Goal: Information Seeking & Learning: Learn about a topic

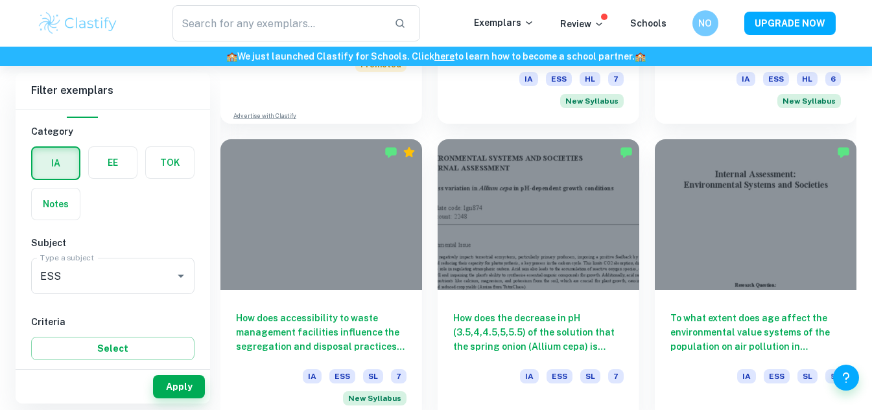
scroll to position [1240, 0]
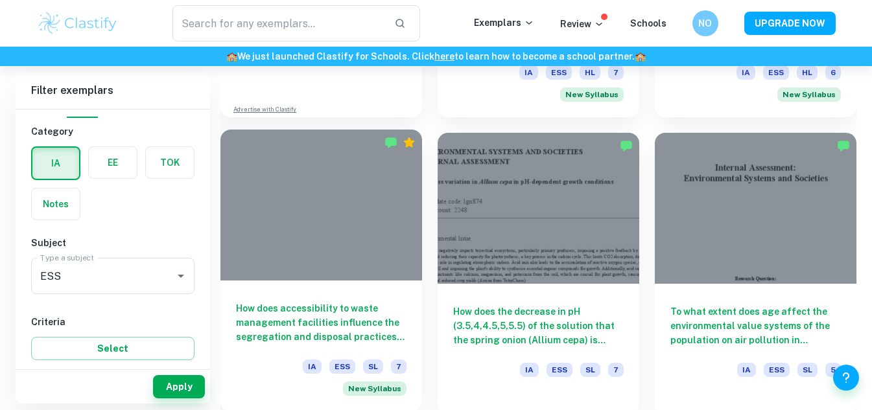
click at [359, 336] on h6 "How does accessibility to waste management facilities influence the segregation…" at bounding box center [321, 323] width 171 height 43
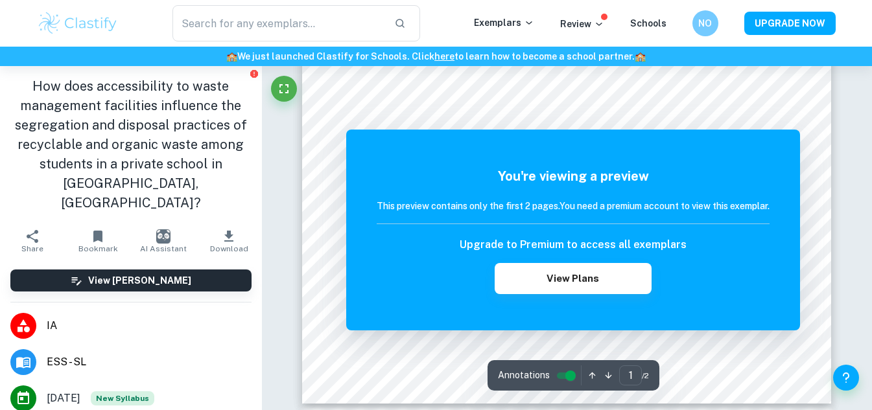
scroll to position [423, 0]
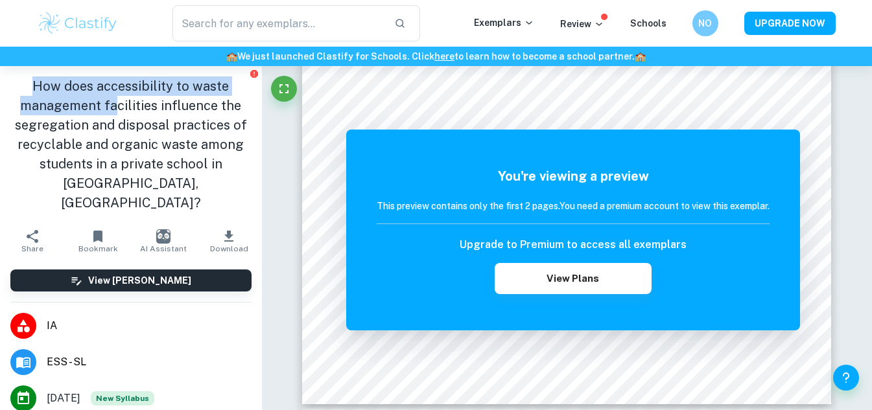
drag, startPoint x: 33, startPoint y: 86, endPoint x: 114, endPoint y: 112, distance: 85.1
click at [114, 112] on h1 "How does accessibility to waste management facilities influence the segregation…" at bounding box center [130, 145] width 241 height 136
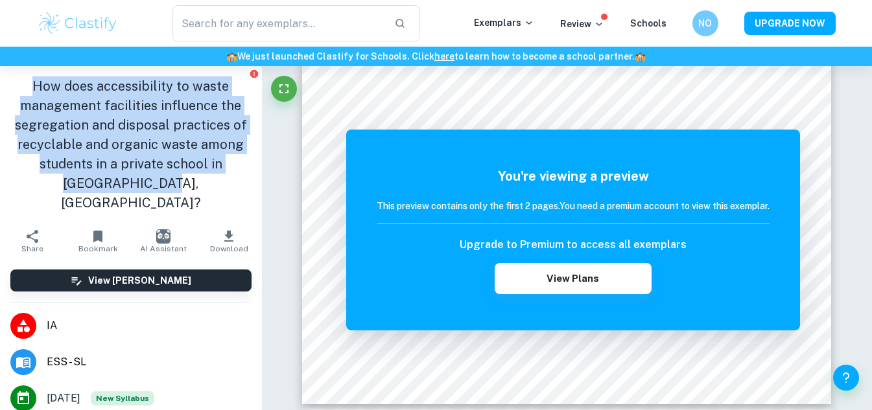
drag, startPoint x: 156, startPoint y: 180, endPoint x: 30, endPoint y: 79, distance: 161.0
click at [30, 79] on h1 "How does accessibility to waste management facilities influence the segregation…" at bounding box center [130, 145] width 241 height 136
copy h1 "How does accessibility to waste management facilities influence the segregation…"
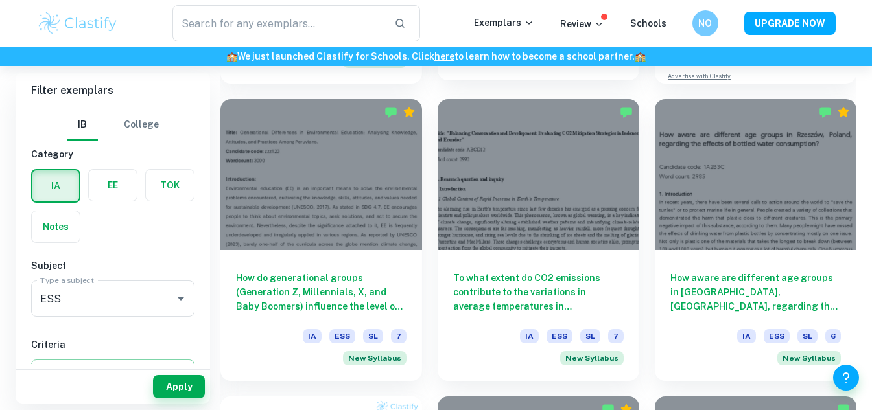
scroll to position [679, 0]
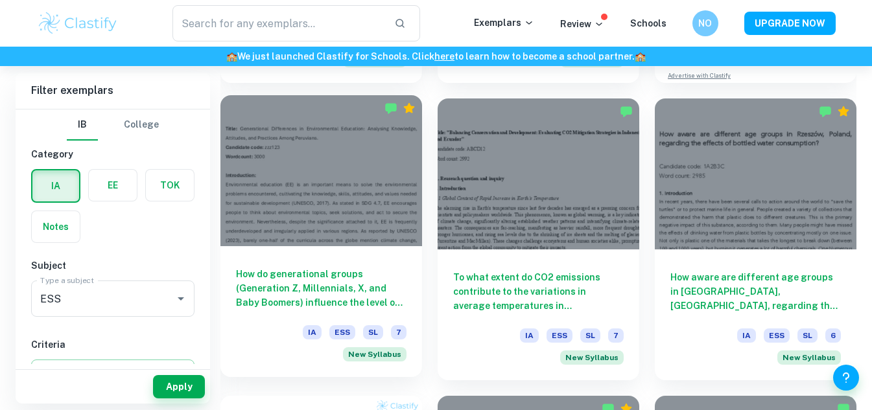
click at [302, 290] on h6 "How do generational groups (Generation Z, Millennials, X, and Baby Boomers) inf…" at bounding box center [321, 288] width 171 height 43
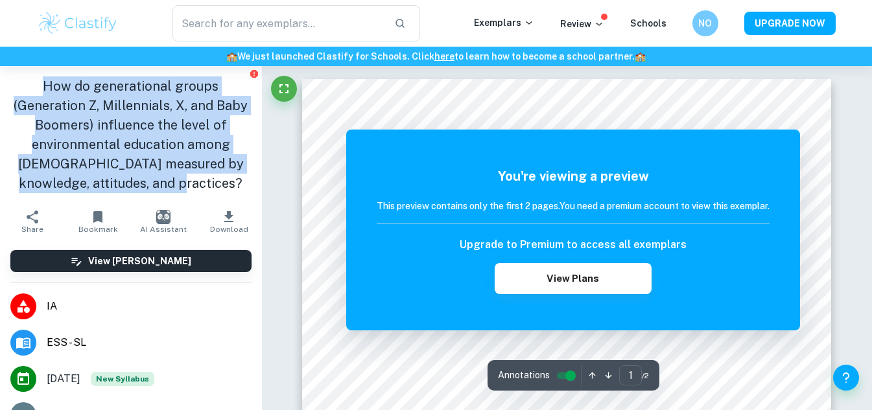
drag, startPoint x: 207, startPoint y: 187, endPoint x: 33, endPoint y: 88, distance: 200.3
click at [33, 88] on h1 "How do generational groups (Generation Z, Millennials, X, and Baby Boomers) inf…" at bounding box center [130, 135] width 241 height 117
copy h1 "How do generational groups (Generation Z, Millennials, X, and Baby Boomers) inf…"
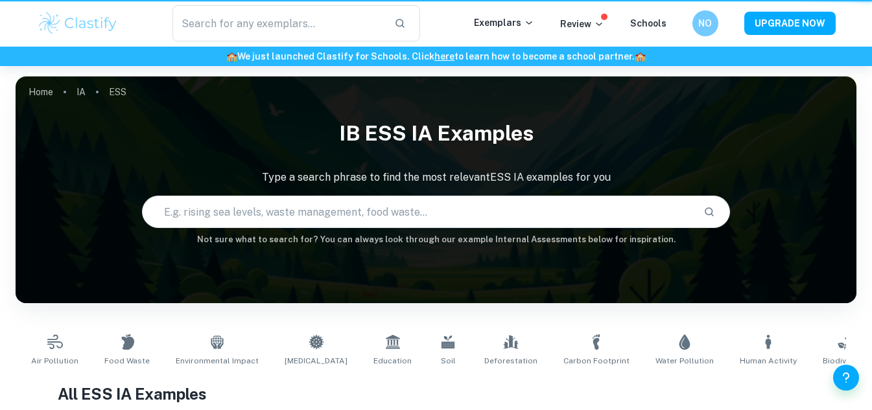
scroll to position [679, 0]
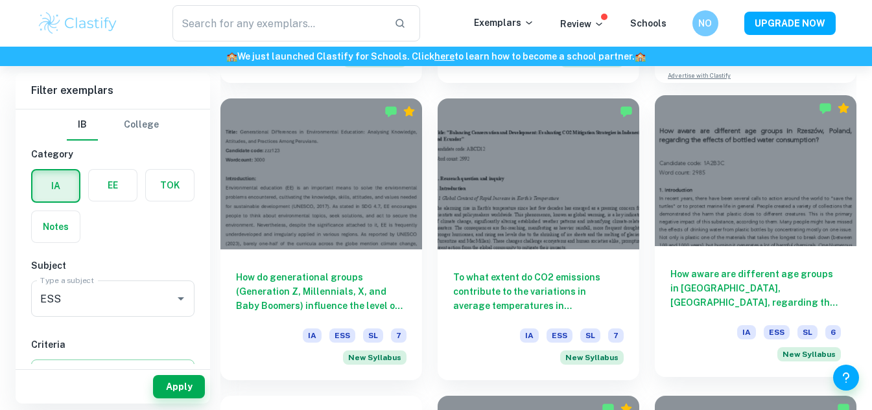
click at [737, 298] on h6 "How aware are different age groups in [GEOGRAPHIC_DATA], [GEOGRAPHIC_DATA], reg…" at bounding box center [755, 288] width 171 height 43
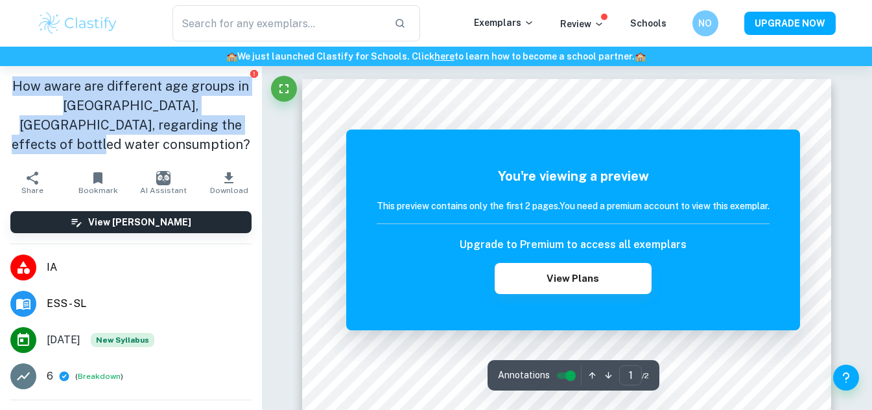
drag, startPoint x: 239, startPoint y: 124, endPoint x: 6, endPoint y: 89, distance: 235.5
click at [6, 89] on div "How aware are different age groups in [GEOGRAPHIC_DATA], [GEOGRAPHIC_DATA], reg…" at bounding box center [131, 115] width 262 height 99
copy h1 "How aware are different age groups in [GEOGRAPHIC_DATA], [GEOGRAPHIC_DATA], reg…"
